Goal: Information Seeking & Learning: Understand process/instructions

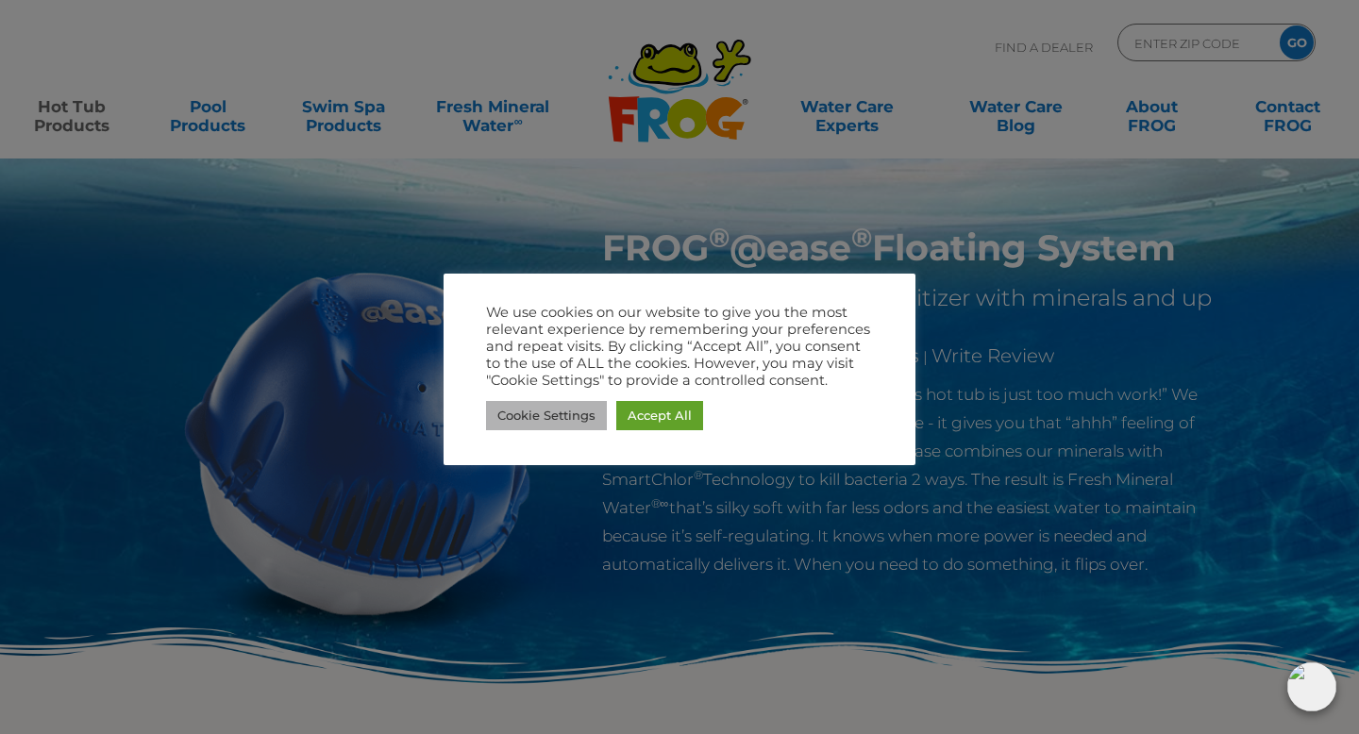
click at [549, 418] on link "Cookie Settings" at bounding box center [546, 415] width 121 height 29
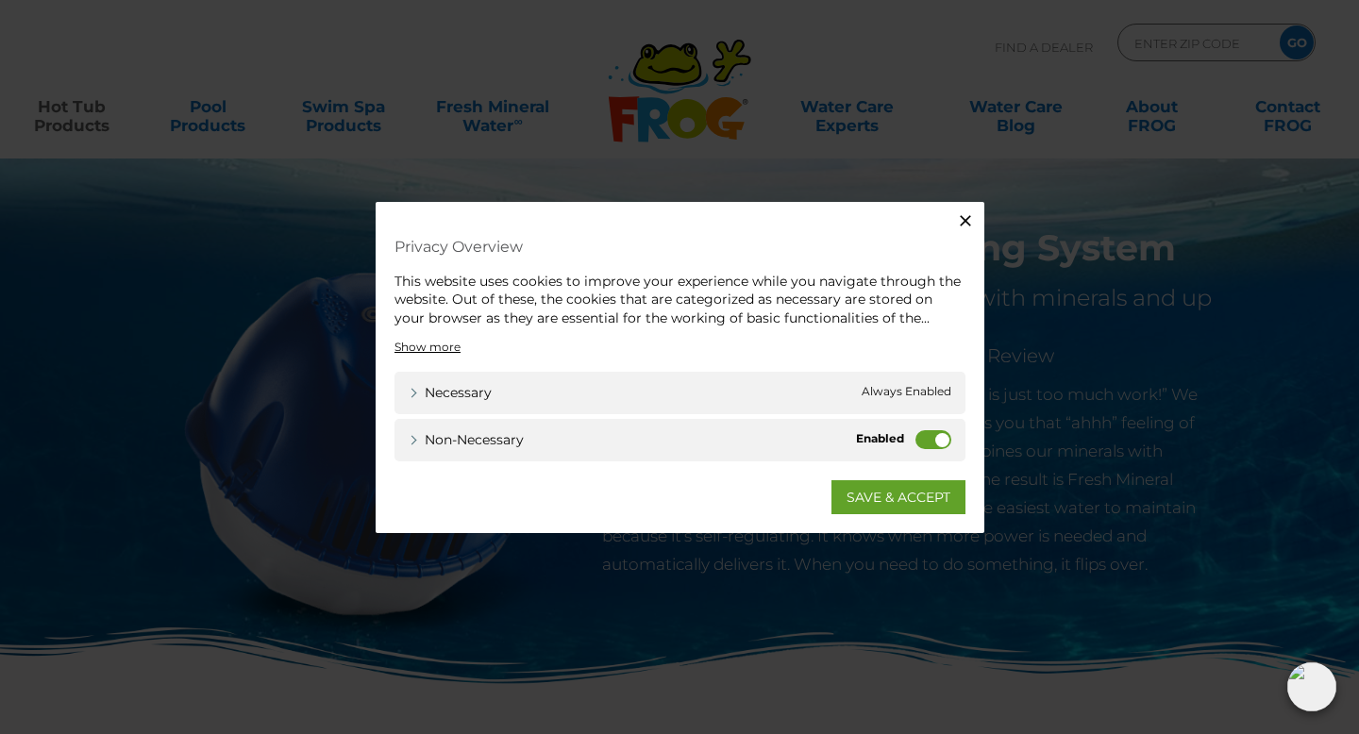
click at [942, 443] on label "Non-necessary" at bounding box center [934, 439] width 36 height 19
click at [0, 0] on input "Non-necessary" at bounding box center [0, 0] width 0 height 0
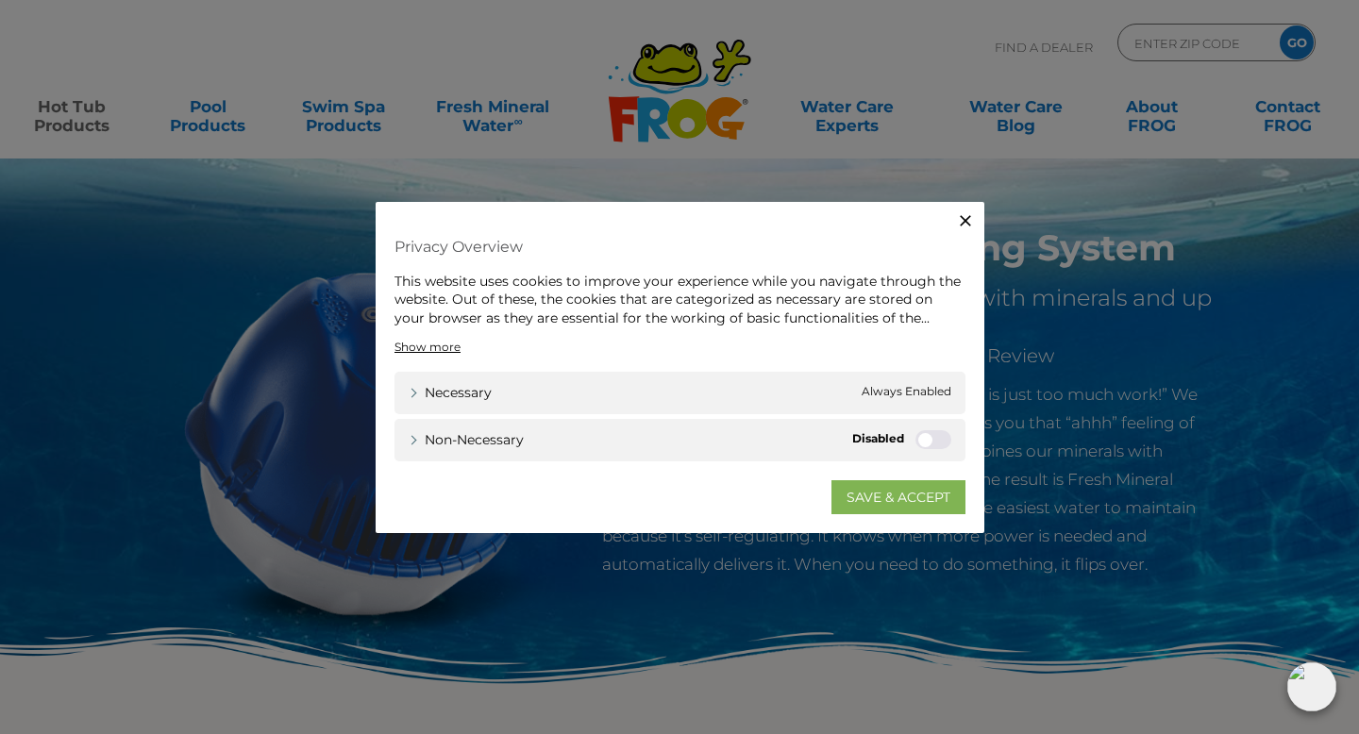
click at [905, 500] on link "SAVE & ACCEPT" at bounding box center [899, 498] width 134 height 34
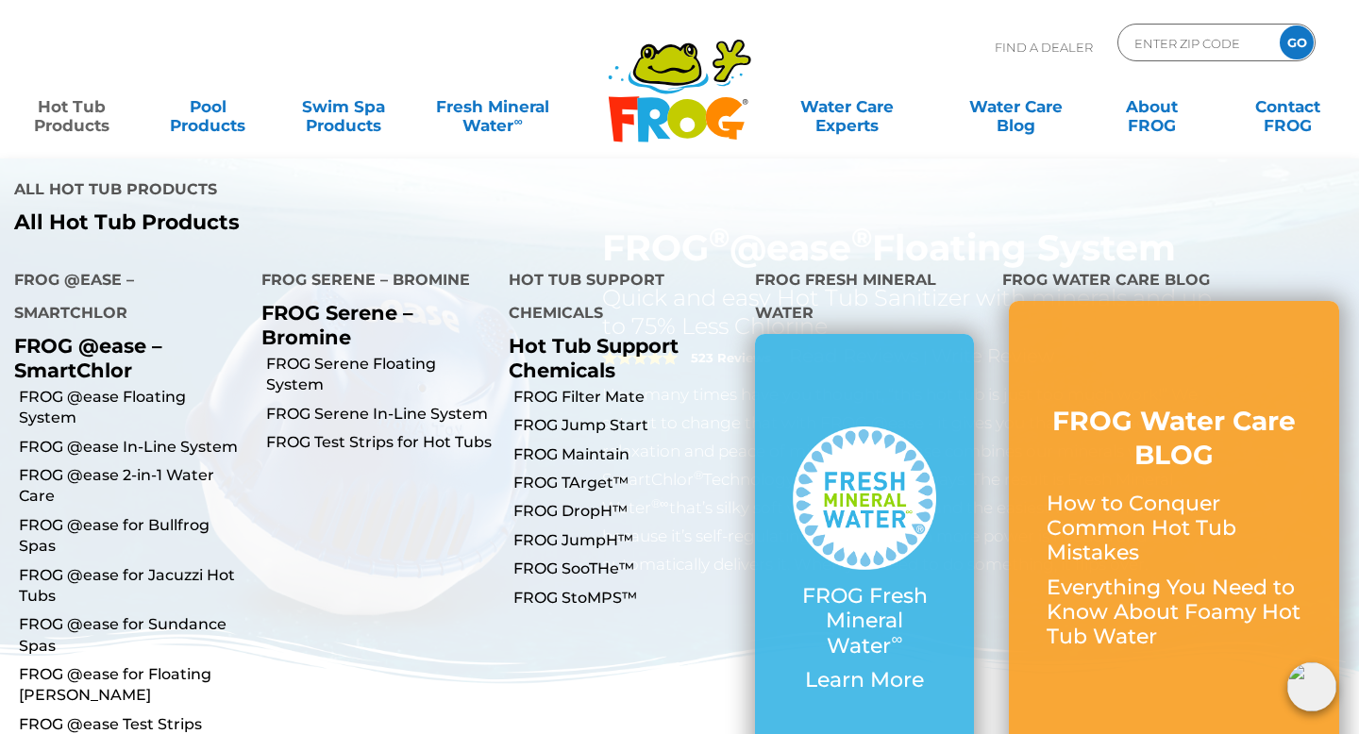
click at [96, 103] on link "Hot Tub Products" at bounding box center [72, 107] width 106 height 38
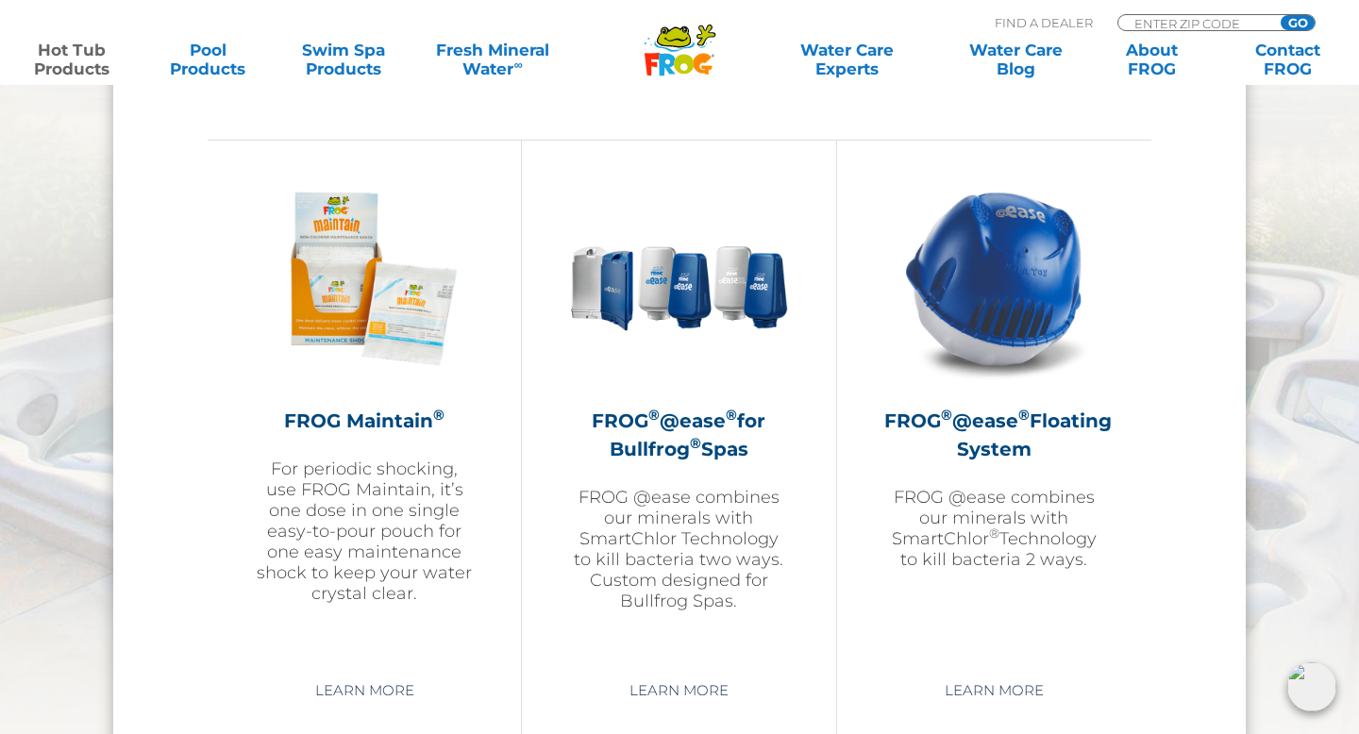
scroll to position [2073, 0]
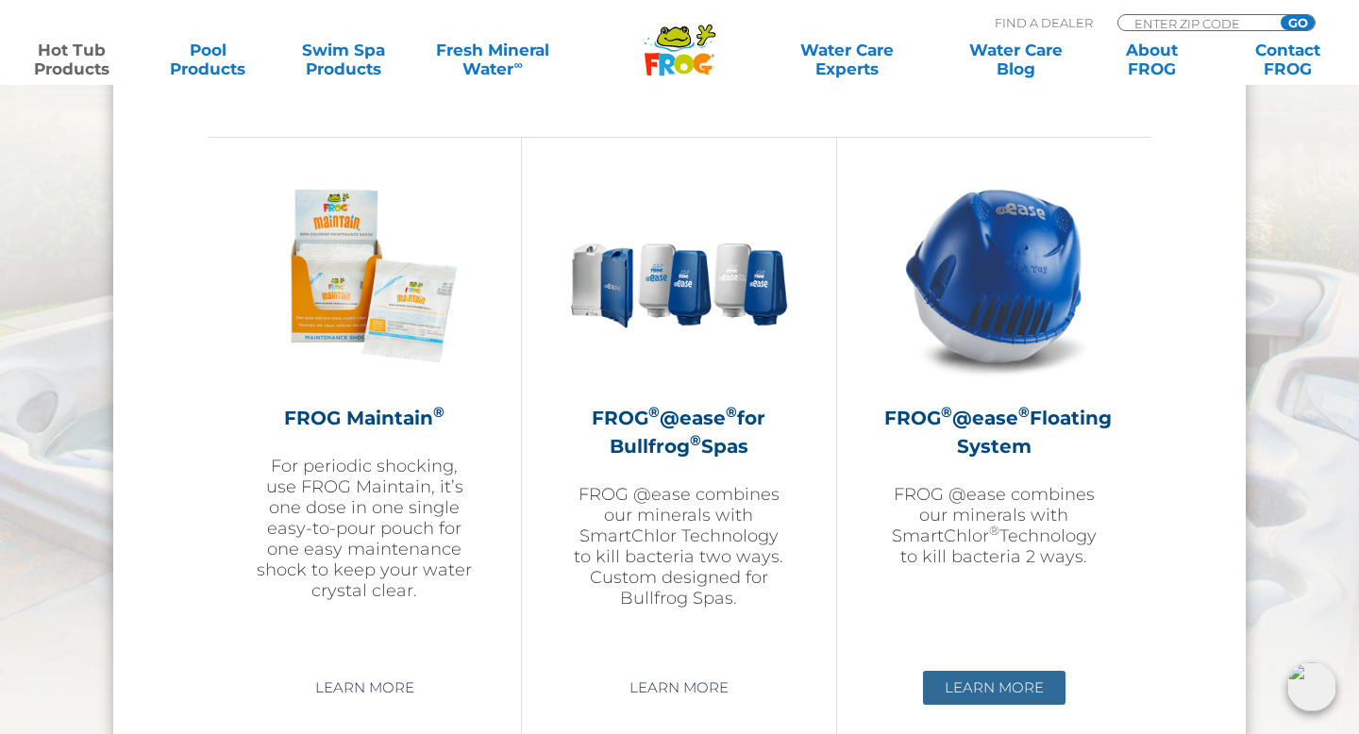
click at [983, 678] on link "Learn More" at bounding box center [994, 688] width 143 height 34
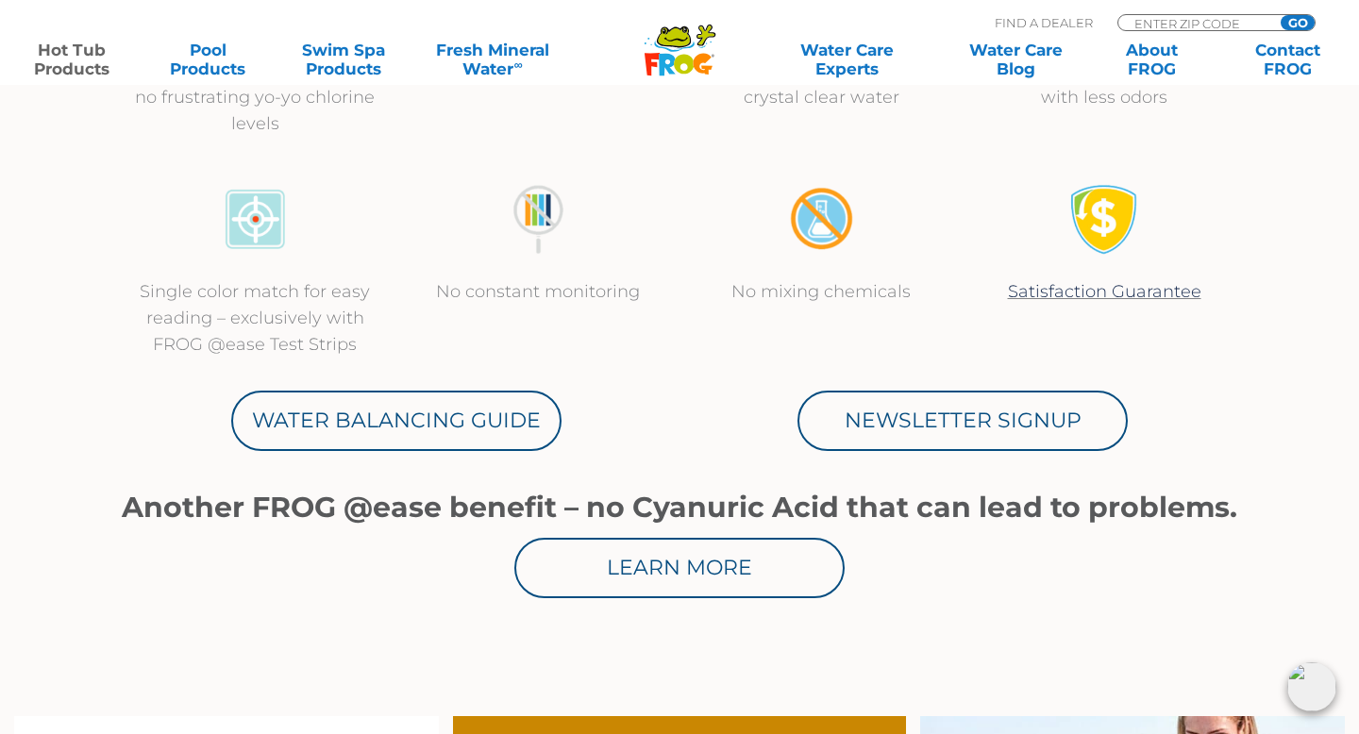
scroll to position [839, 0]
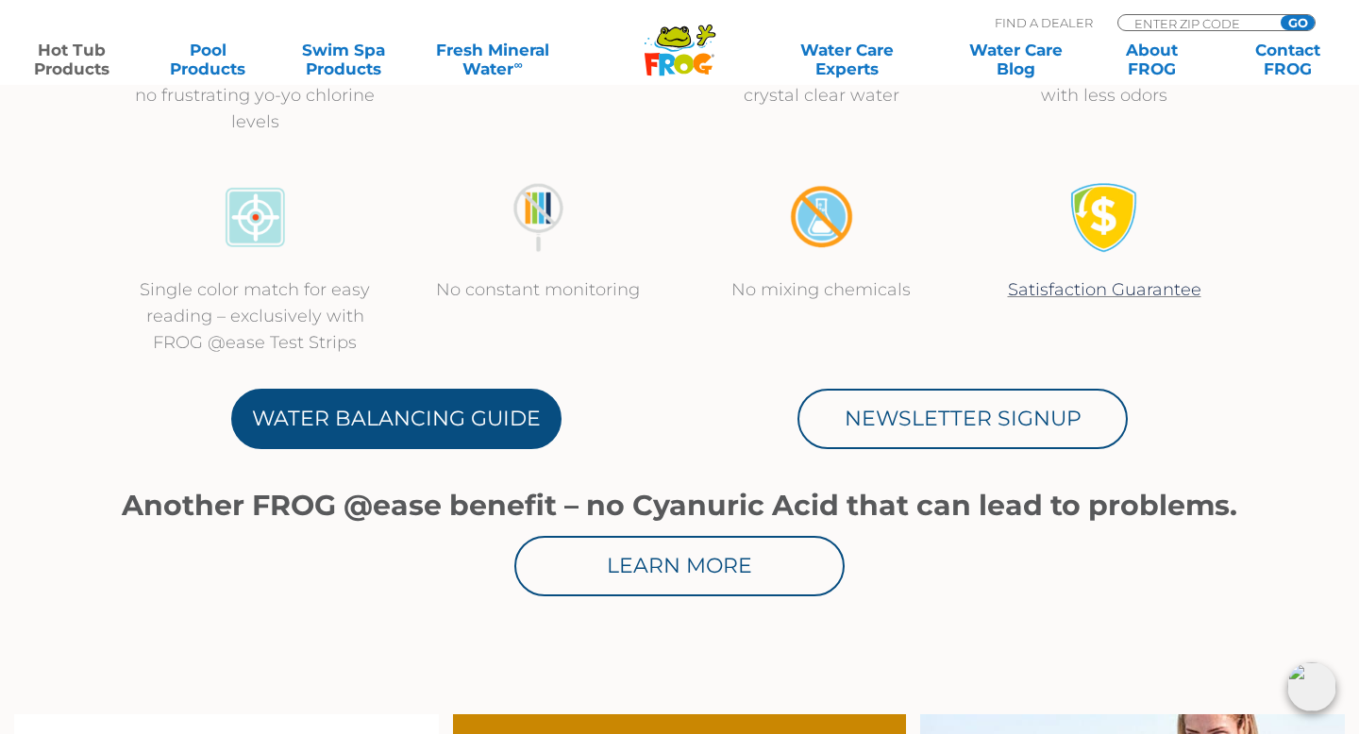
click at [518, 433] on link "Water Balancing Guide" at bounding box center [396, 419] width 330 height 60
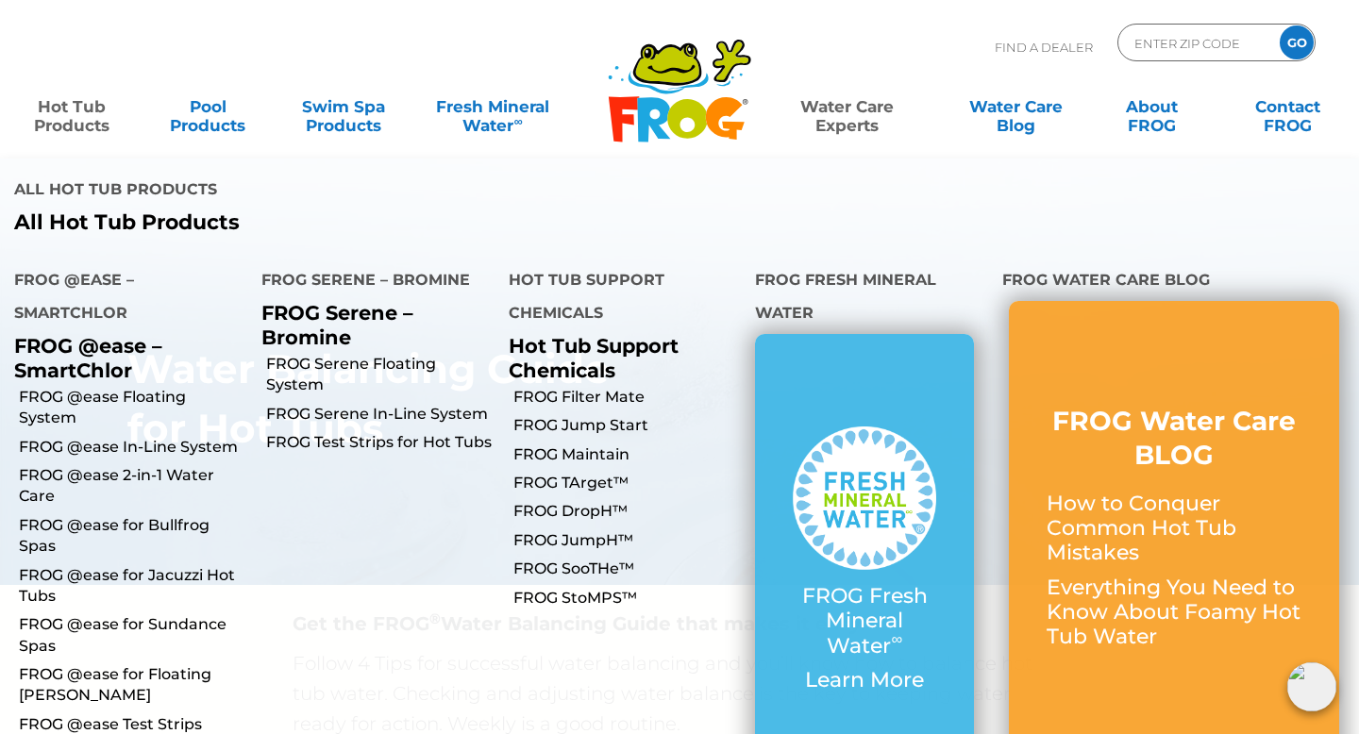
click at [84, 107] on link "Hot Tub Products" at bounding box center [72, 107] width 106 height 38
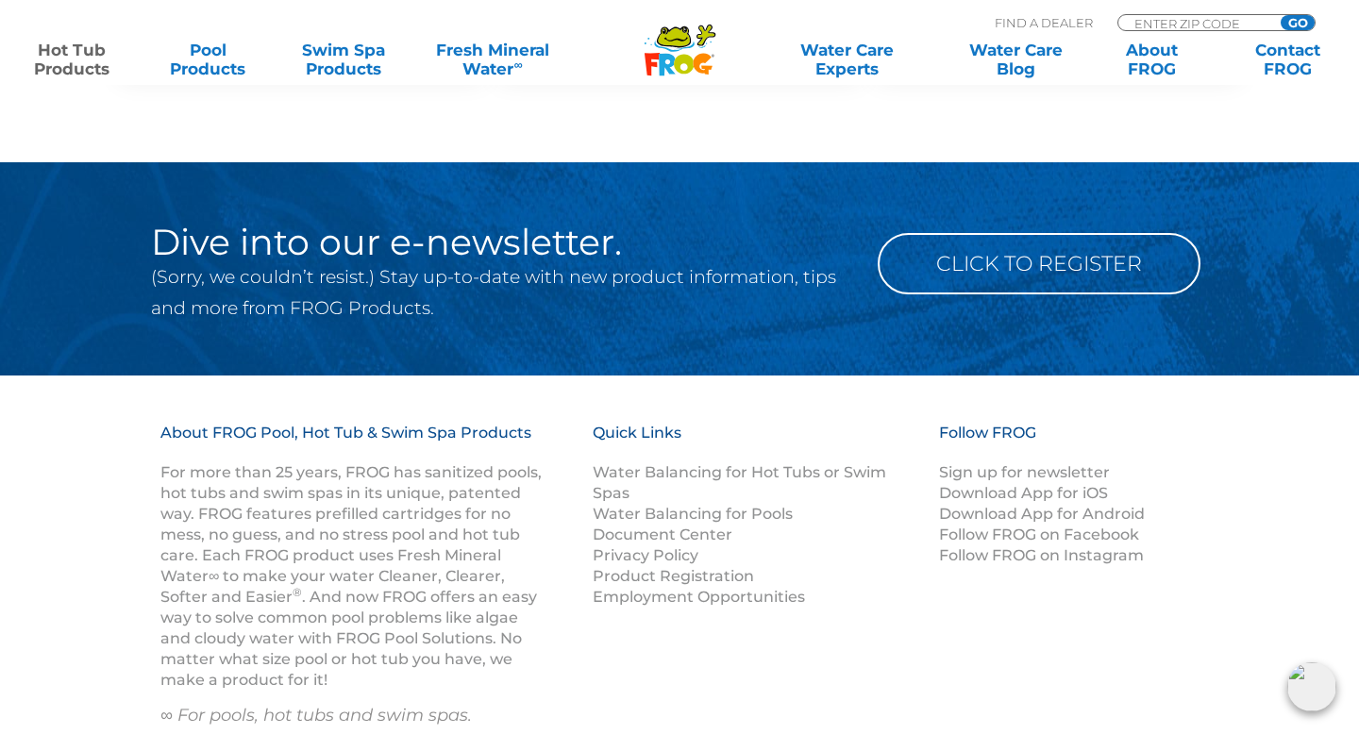
scroll to position [6401, 0]
